Goal: Task Accomplishment & Management: Complete application form

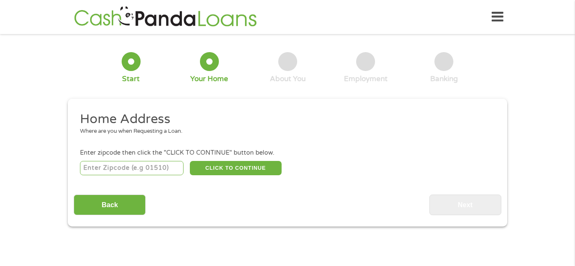
click at [155, 167] on input "number" at bounding box center [132, 168] width 104 height 14
type input "6"
type input "85139"
click at [209, 169] on button "CLICK TO CONTINUE" at bounding box center [236, 168] width 92 height 14
type input "85139"
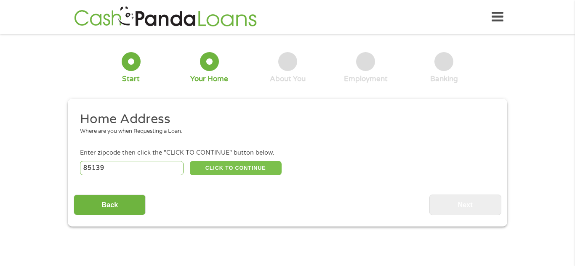
type input "Maricopa"
select select "[US_STATE]"
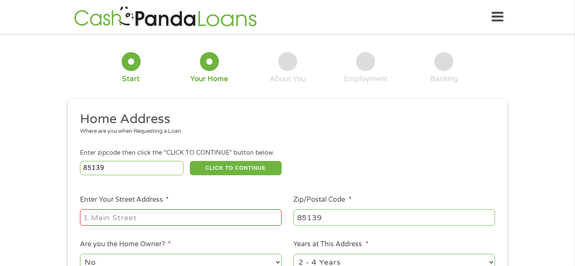
click at [172, 217] on input "Enter Your Street Address *" at bounding box center [181, 218] width 202 height 16
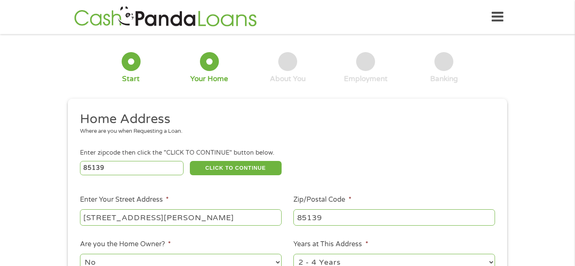
type input "[STREET_ADDRESS][PERSON_NAME]"
click at [218, 236] on ul "Home Address Where are you when Requesting a Loan. Enter zipcode then click the…" at bounding box center [287, 223] width 427 height 225
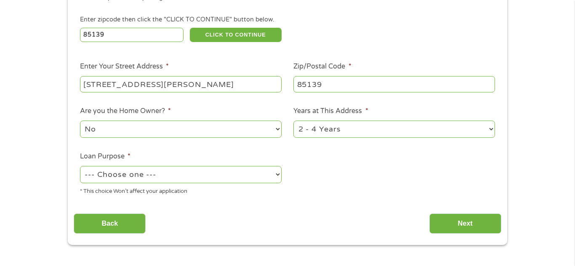
scroll to position [135, 0]
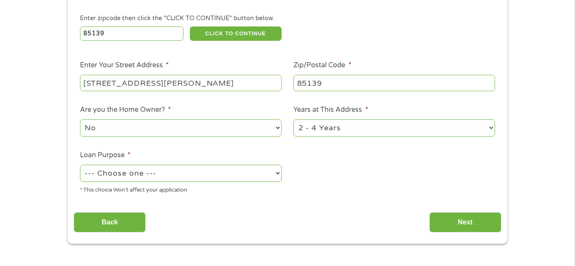
click at [276, 173] on select "--- Choose one --- Pay Bills Debt Consolidation Home Improvement Major Purchase…" at bounding box center [181, 173] width 202 height 17
select select "shorttermcash"
click at [80, 166] on select "--- Choose one --- Pay Bills Debt Consolidation Home Improvement Major Purchase…" at bounding box center [181, 173] width 202 height 17
click at [471, 222] on input "Next" at bounding box center [465, 222] width 72 height 21
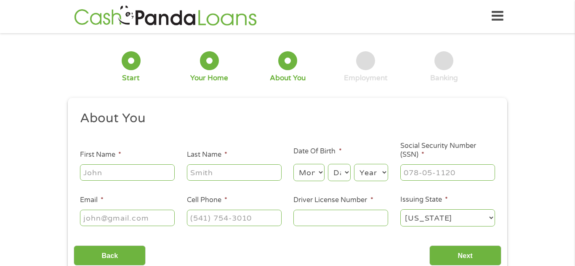
scroll to position [0, 0]
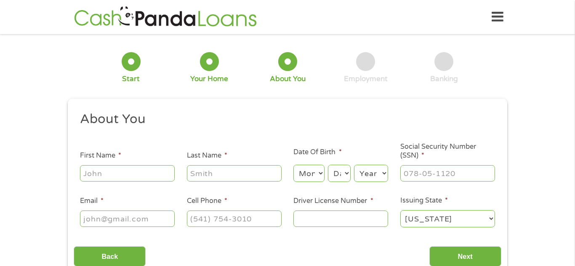
click at [140, 170] on input "First Name *" at bounding box center [127, 173] width 95 height 16
type input "[PERSON_NAME]"
click at [316, 173] on select "Month 1 2 3 4 5 6 7 8 9 10 11 12" at bounding box center [308, 173] width 31 height 17
select select "7"
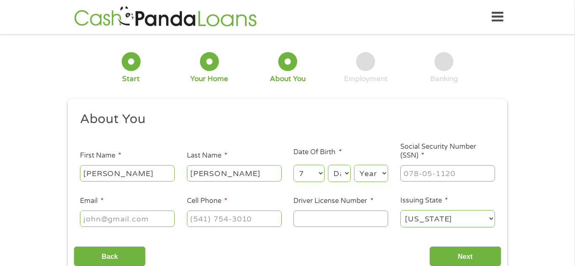
click at [293, 165] on select "Month 1 2 3 4 5 6 7 8 9 10 11 12" at bounding box center [308, 173] width 31 height 17
click at [343, 172] on select "Day 1 2 3 4 5 6 7 8 9 10 11 12 13 14 15 16 17 18 19 20 21 22 23 24 25 26 27 28 …" at bounding box center [339, 173] width 23 height 17
select select "28"
click at [328, 165] on select "Day 1 2 3 4 5 6 7 8 9 10 11 12 13 14 15 16 17 18 19 20 21 22 23 24 25 26 27 28 …" at bounding box center [339, 173] width 23 height 17
click at [369, 173] on select "Year [DATE] 2006 2005 2004 2003 2002 2001 2000 1999 1998 1997 1996 1995 1994 19…" at bounding box center [371, 173] width 34 height 17
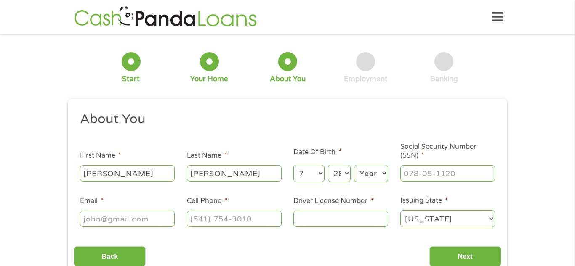
select select "1987"
click at [354, 165] on select "Year [DATE] 2006 2005 2004 2003 2002 2001 2000 1999 1998 1997 1996 1995 1994 19…" at bounding box center [371, 173] width 34 height 17
click at [430, 174] on input "Social Security Number (SSN) *" at bounding box center [447, 173] width 95 height 16
type input "600-08-7983"
click at [144, 215] on input "Email *" at bounding box center [127, 219] width 95 height 16
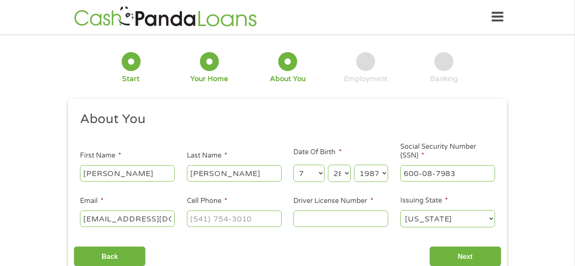
scroll to position [0, 7]
type input "[EMAIL_ADDRESS][DOMAIN_NAME]"
type input "[PHONE_NUMBER]"
click at [306, 218] on input "Dk05003330" at bounding box center [340, 219] width 95 height 16
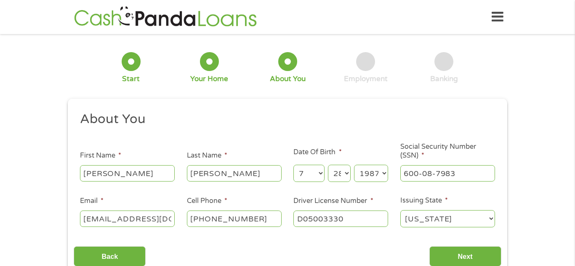
click at [359, 221] on input "D05003330" at bounding box center [340, 219] width 95 height 16
type input "D05003330"
click at [470, 253] on input "Next" at bounding box center [465, 257] width 72 height 21
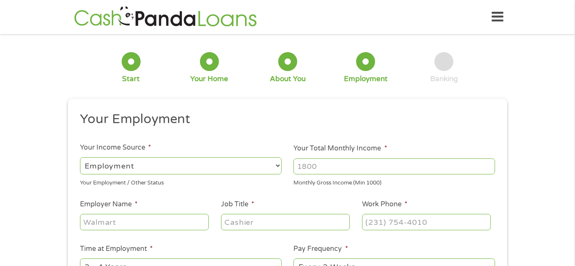
scroll to position [3, 3]
click at [287, 188] on ul "Your Employment Your Income Source * --- Choose one --- Employment [DEMOGRAPHIC…" at bounding box center [287, 220] width 427 height 218
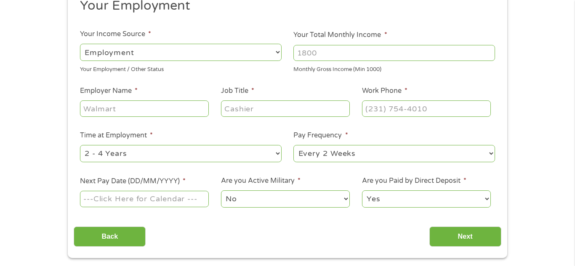
scroll to position [118, 0]
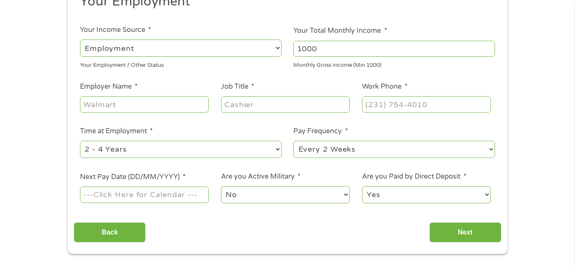
click at [488, 47] on input "1000" at bounding box center [394, 49] width 202 height 16
click at [488, 47] on input "1001" at bounding box center [394, 49] width 202 height 16
click at [488, 47] on input "1002" at bounding box center [394, 49] width 202 height 16
click at [398, 47] on input "1002" at bounding box center [394, 49] width 202 height 16
type input "1"
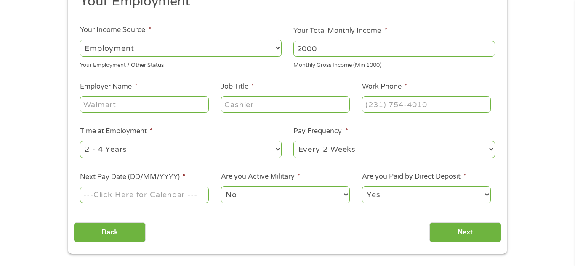
type input "2000"
click at [150, 105] on input "Employer Name *" at bounding box center [144, 104] width 129 height 16
type input "4 Sons Chevron"
type input "[PHONE_NUMBER]"
click at [274, 152] on select "--- Choose one --- 1 Year or less 1 - 2 Years 2 - 4 Years Over 4 Years" at bounding box center [181, 149] width 202 height 17
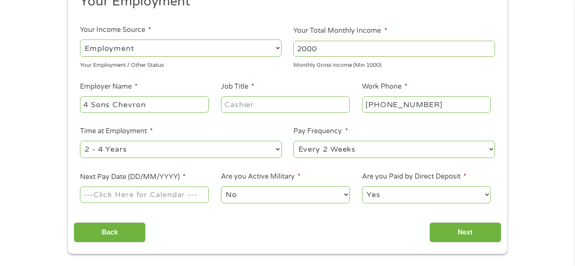
select select "12months"
click at [80, 141] on select "--- Choose one --- 1 Year or less 1 - 2 Years 2 - 4 Years Over 4 Years" at bounding box center [181, 149] width 202 height 17
click at [488, 149] on select "--- Choose one --- Every 2 Weeks Every Week Monthly Semi-Monthly" at bounding box center [394, 149] width 202 height 17
select select "weekly"
click at [293, 141] on select "--- Choose one --- Every 2 Weeks Every Week Monthly Semi-Monthly" at bounding box center [394, 149] width 202 height 17
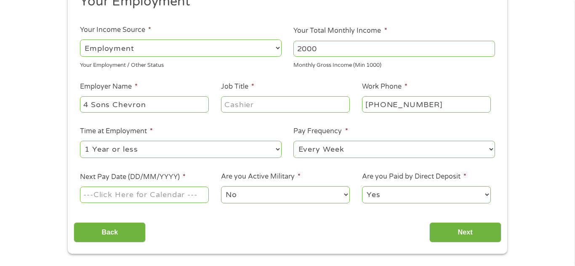
click at [177, 192] on input "Next Pay Date (DD/MM/YYYY) *" at bounding box center [144, 195] width 129 height 16
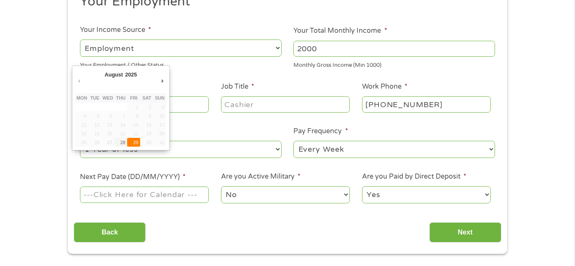
type input "[DATE]"
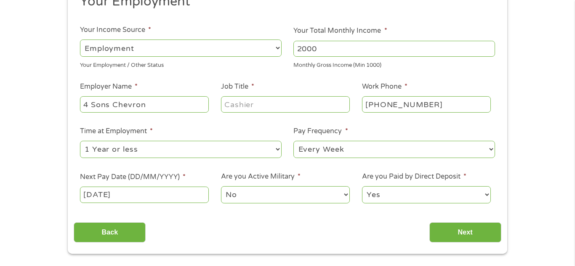
click at [487, 196] on select "Yes No" at bounding box center [426, 194] width 129 height 17
select select "0"
click at [362, 186] on select "Yes No" at bounding box center [426, 194] width 129 height 17
click at [458, 233] on input "Next" at bounding box center [465, 233] width 72 height 21
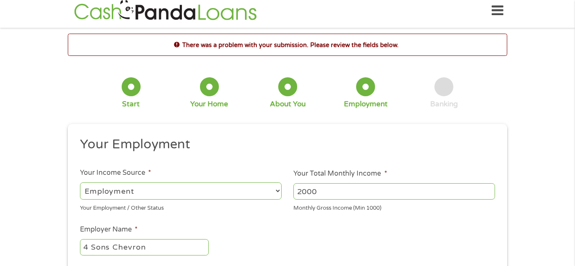
scroll to position [0, 0]
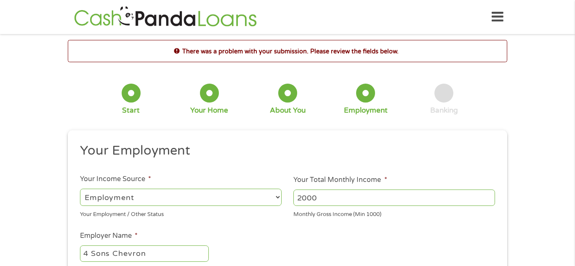
click at [231, 153] on h2 "Your Employment" at bounding box center [284, 151] width 409 height 17
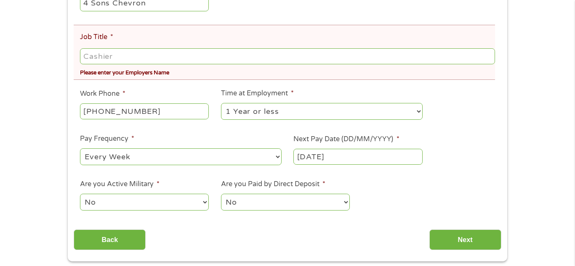
scroll to position [252, 0]
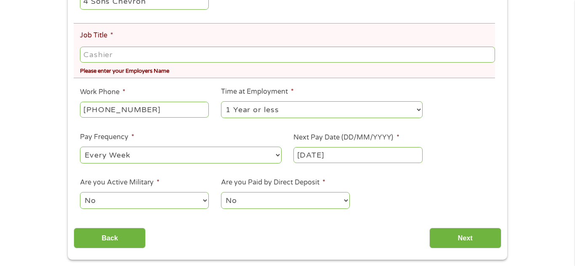
click at [134, 54] on input "Job Title *" at bounding box center [287, 55] width 415 height 16
type input "4 Sons Chevron"
click at [54, 76] on div "There was a problem with your submission. Please review the fields below. 1 Sta…" at bounding box center [287, 24] width 575 height 472
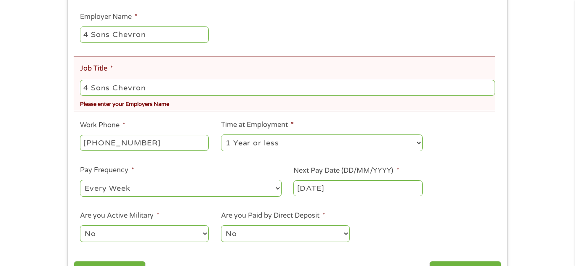
scroll to position [219, 0]
click at [452, 167] on ul "Your Employment Your Income Source * --- Choose one --- Employment [DEMOGRAPHIC…" at bounding box center [287, 87] width 427 height 327
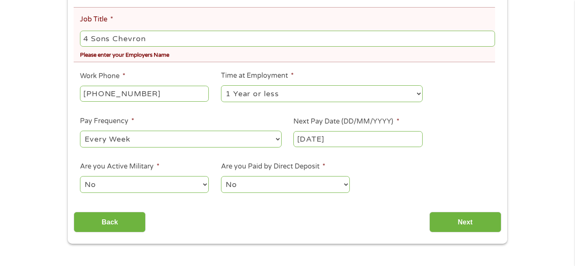
scroll to position [269, 0]
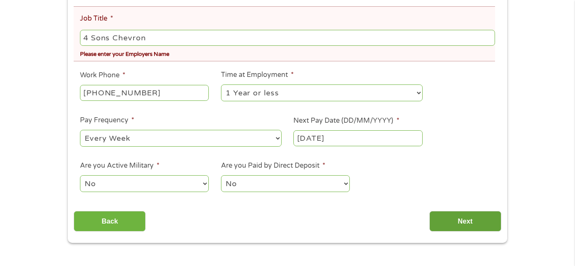
click at [472, 220] on input "Next" at bounding box center [465, 221] width 72 height 21
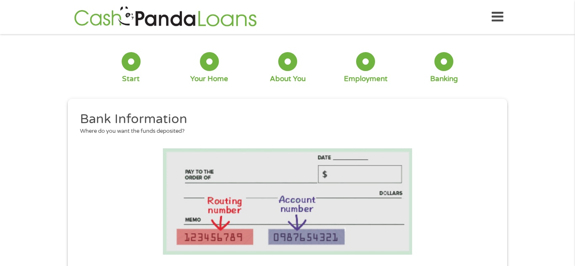
scroll to position [54, 3]
click at [437, 198] on li at bounding box center [287, 202] width 427 height 106
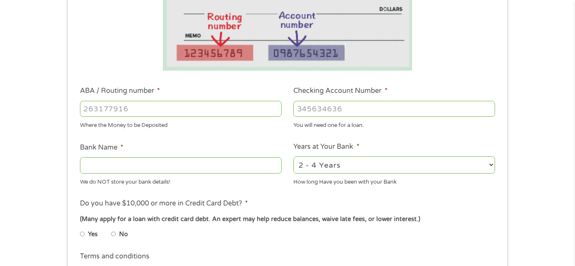
scroll to position [185, 0]
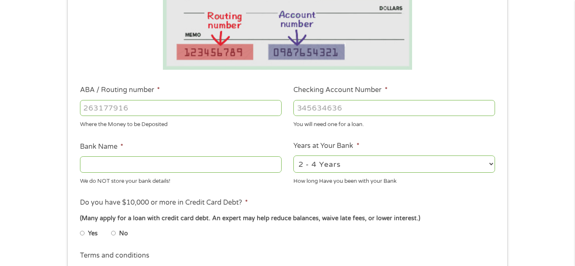
click at [197, 104] on input "ABA / Routing number *" at bounding box center [181, 108] width 202 height 16
type input "124303120"
type input "GREEN DOT BANK"
type input "124303120"
click at [391, 113] on input "Checking Account Number *" at bounding box center [394, 108] width 202 height 16
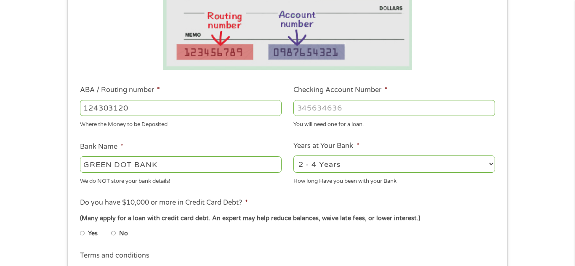
click at [396, 163] on select "2 - 4 Years 6 - 12 Months 1 - 2 Years Over 4 Years" at bounding box center [394, 164] width 202 height 17
select select "12months"
click at [293, 156] on select "2 - 4 Years 6 - 12 Months 1 - 2 Years Over 4 Years" at bounding box center [394, 164] width 202 height 17
click at [351, 106] on input "Checking Account Number *" at bounding box center [394, 108] width 202 height 16
type input "302408087991"
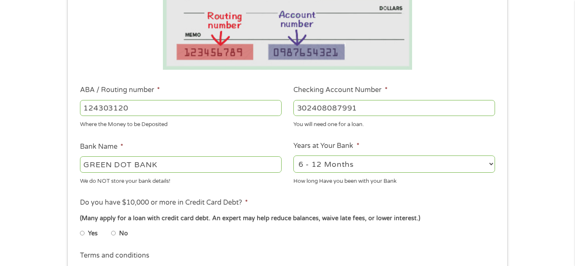
click at [530, 47] on div "1 Start 2 Your Home 3 About You 4 Employment 5 Banking 6 This field is hidden w…" at bounding box center [287, 122] width 575 height 534
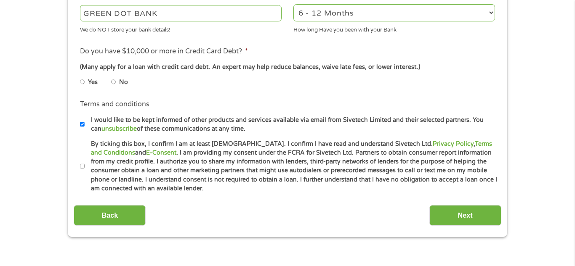
scroll to position [353, 0]
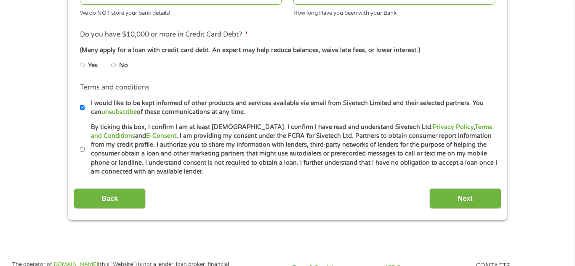
click at [114, 64] on input "No" at bounding box center [113, 64] width 5 height 13
radio input "true"
click at [80, 58] on input "Yes" at bounding box center [82, 64] width 5 height 13
radio input "true"
click at [111, 58] on input "No" at bounding box center [113, 64] width 5 height 13
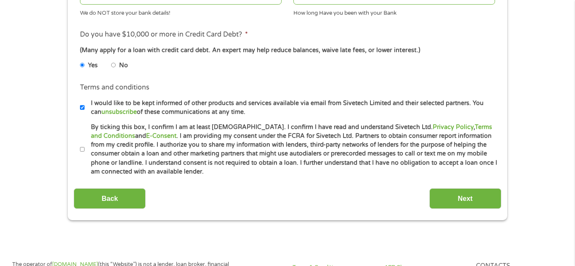
radio input "true"
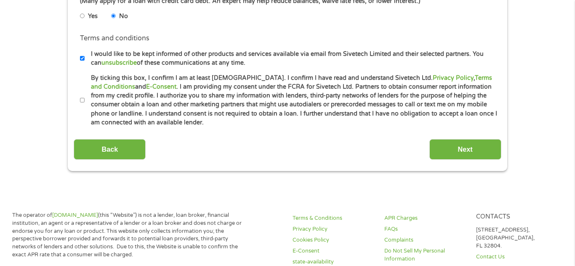
scroll to position [404, 0]
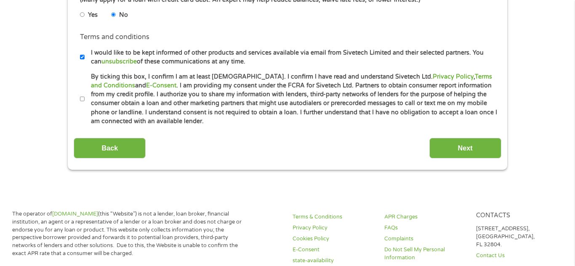
click at [82, 100] on input "By ticking this box, I confirm I am at least [DEMOGRAPHIC_DATA]. I confirm I ha…" at bounding box center [82, 99] width 5 height 13
checkbox input "true"
click at [83, 60] on input "I would like to be kept informed of other products and services available via e…" at bounding box center [82, 56] width 5 height 13
checkbox input "false"
click at [448, 149] on input "Next" at bounding box center [465, 148] width 72 height 21
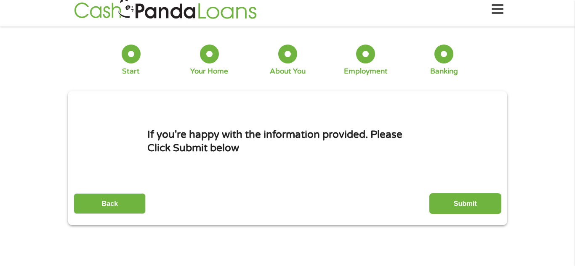
scroll to position [0, 0]
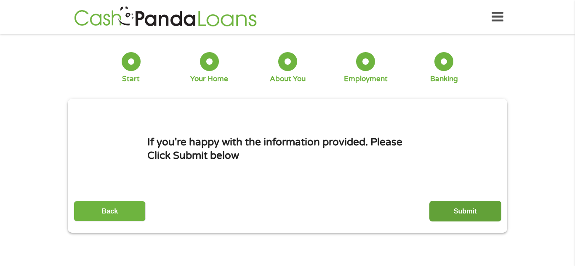
click at [462, 207] on input "Submit" at bounding box center [465, 211] width 72 height 21
